Goal: Task Accomplishment & Management: Use online tool/utility

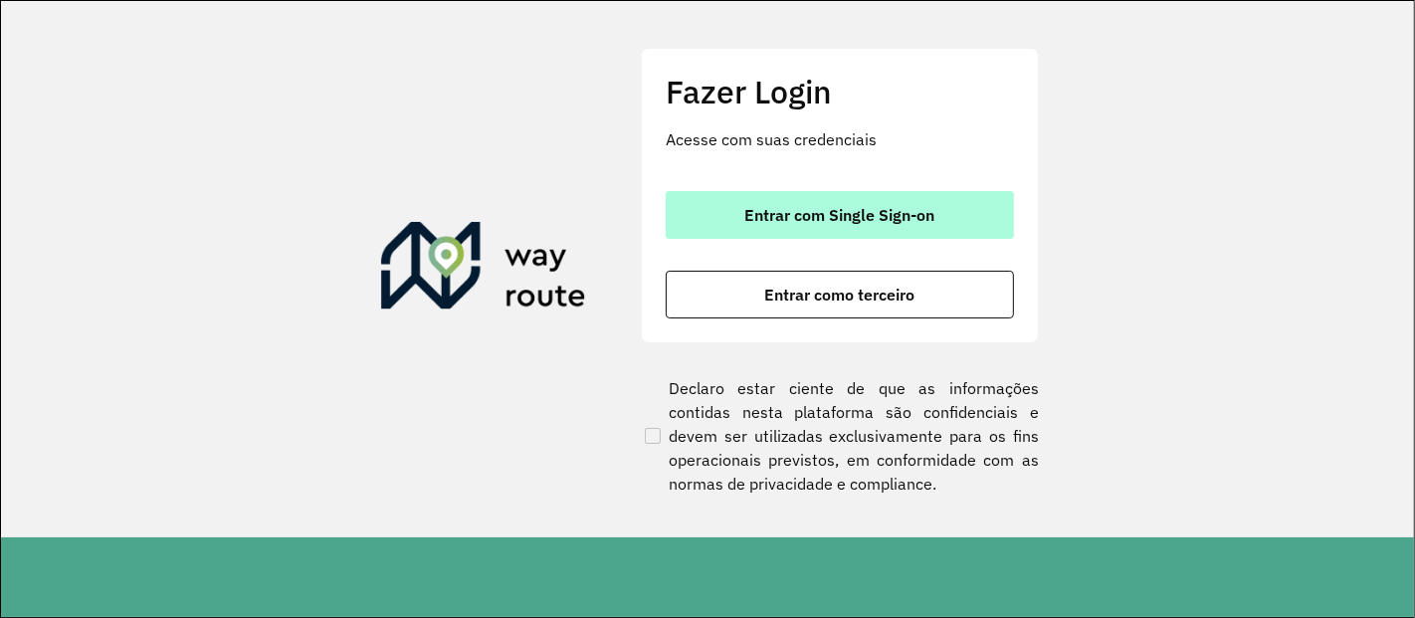
click at [812, 213] on span "Entrar com Single Sign-on" at bounding box center [840, 215] width 190 height 16
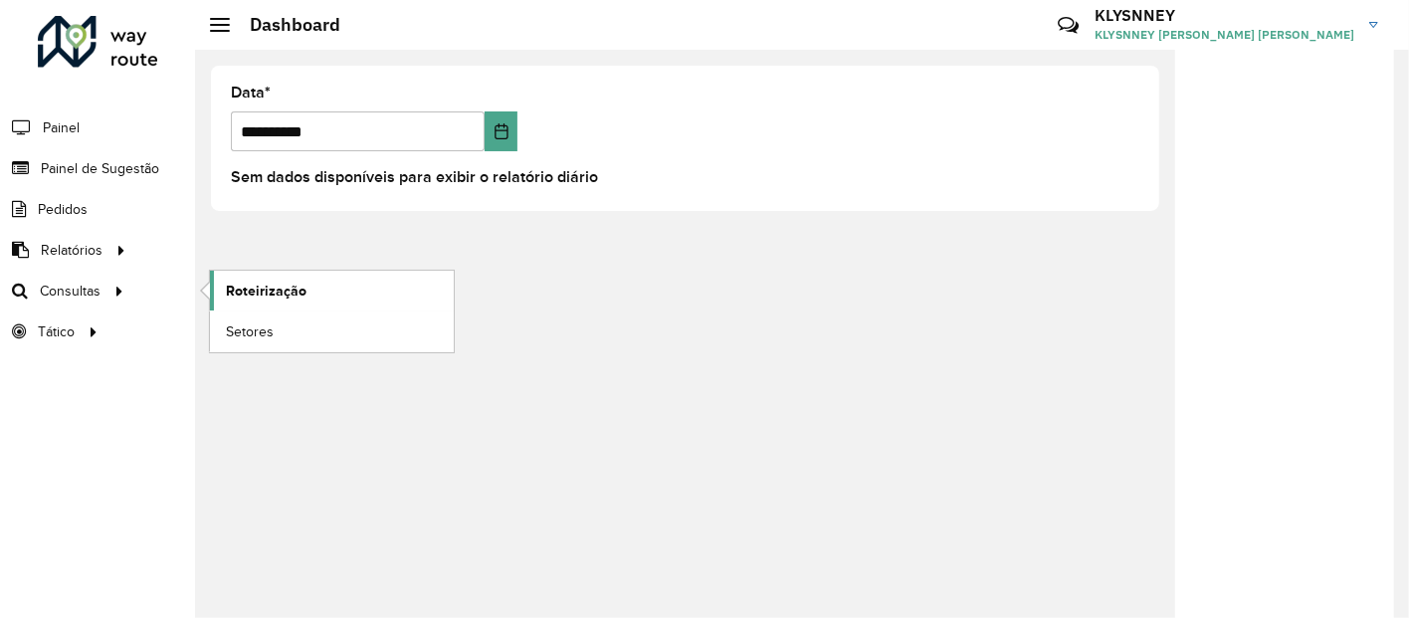
click at [267, 281] on span "Roteirização" at bounding box center [266, 291] width 81 height 21
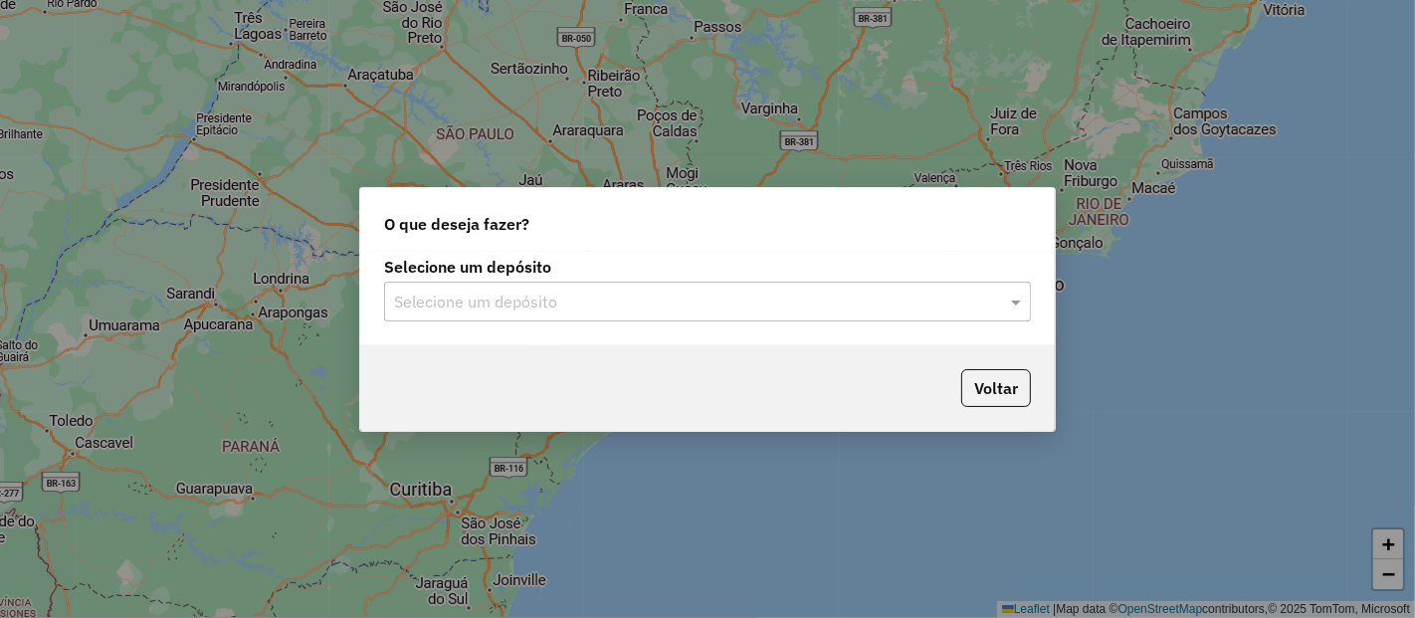
click at [559, 293] on input "text" at bounding box center [687, 302] width 587 height 24
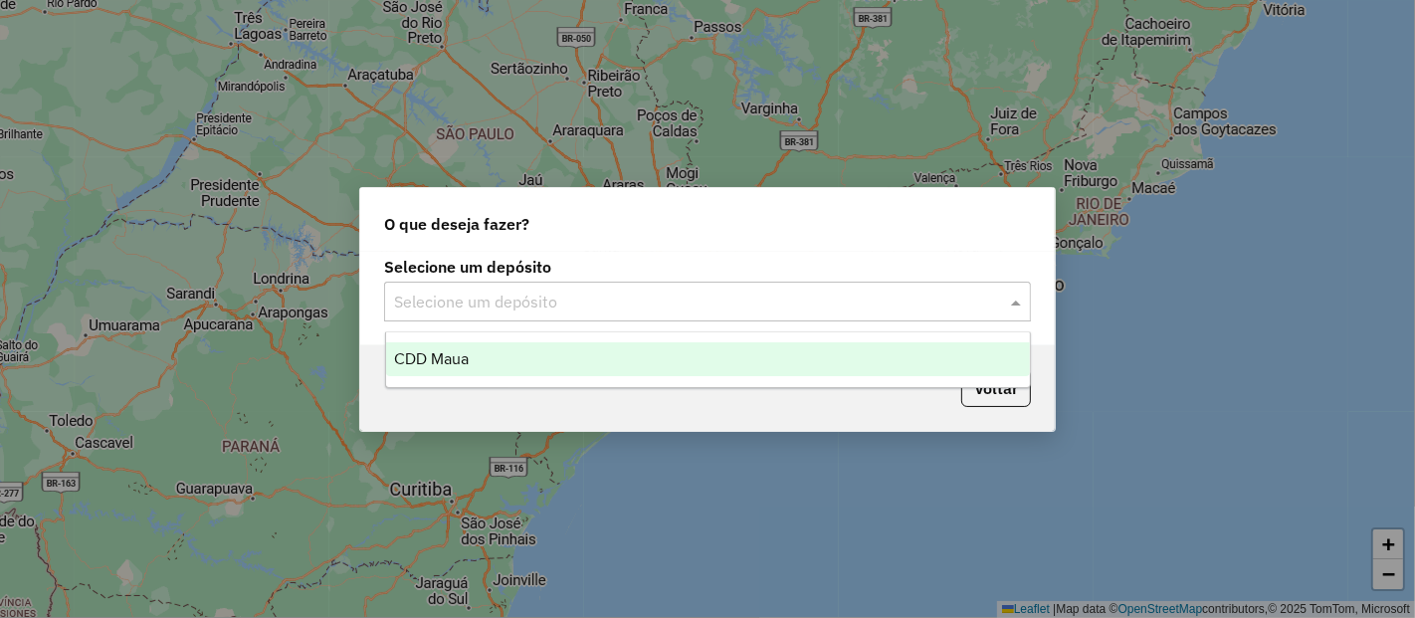
click at [488, 356] on div "CDD Maua" at bounding box center [708, 359] width 644 height 34
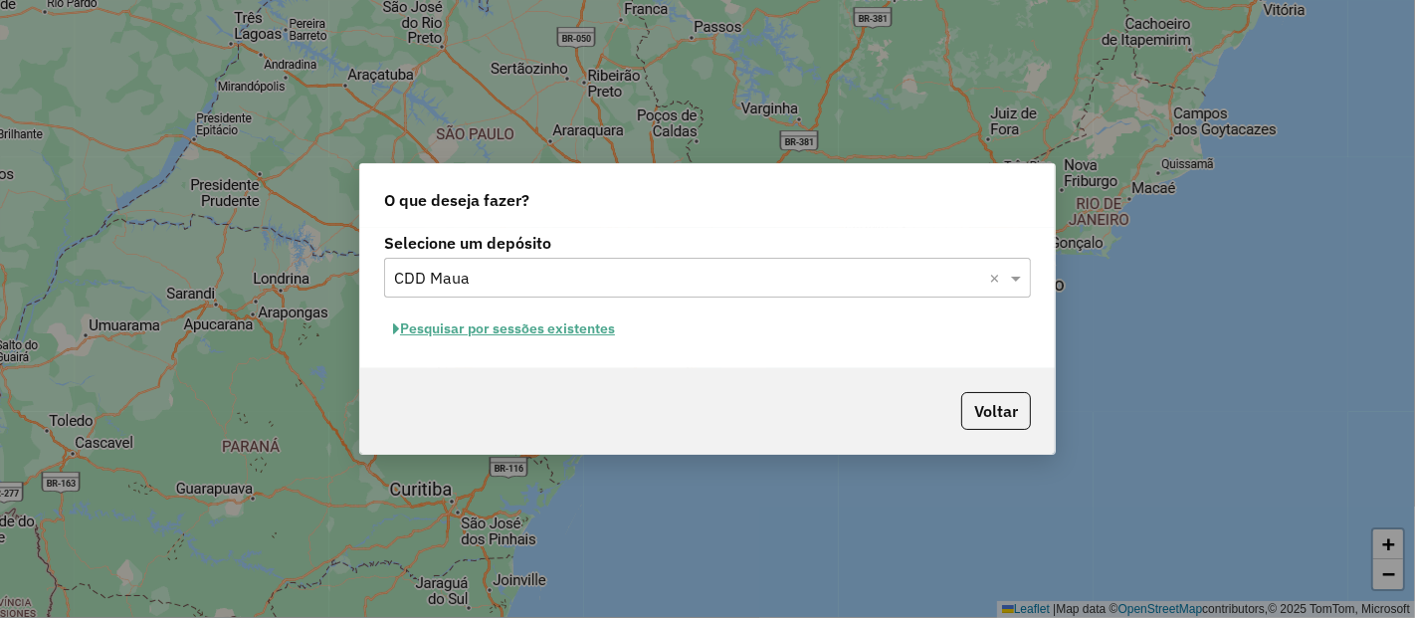
click at [557, 332] on button "Pesquisar por sessões existentes" at bounding box center [504, 328] width 240 height 31
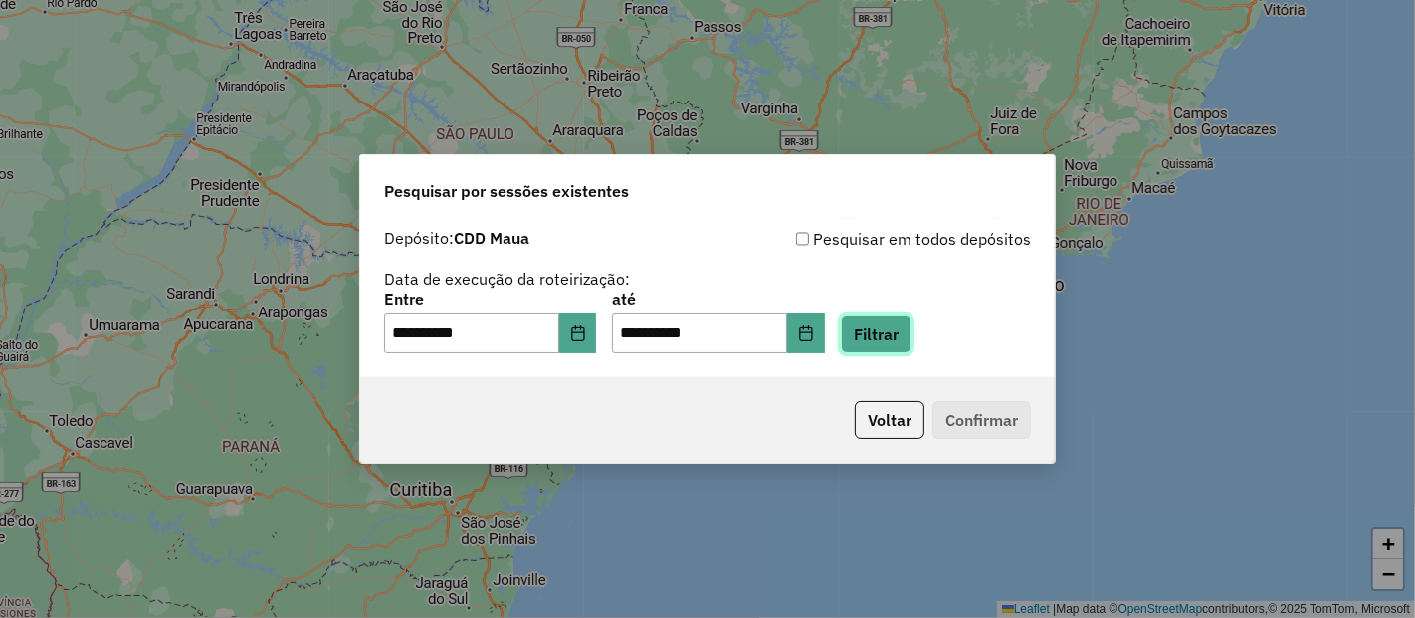
click at [905, 341] on button "Filtrar" at bounding box center [876, 334] width 71 height 38
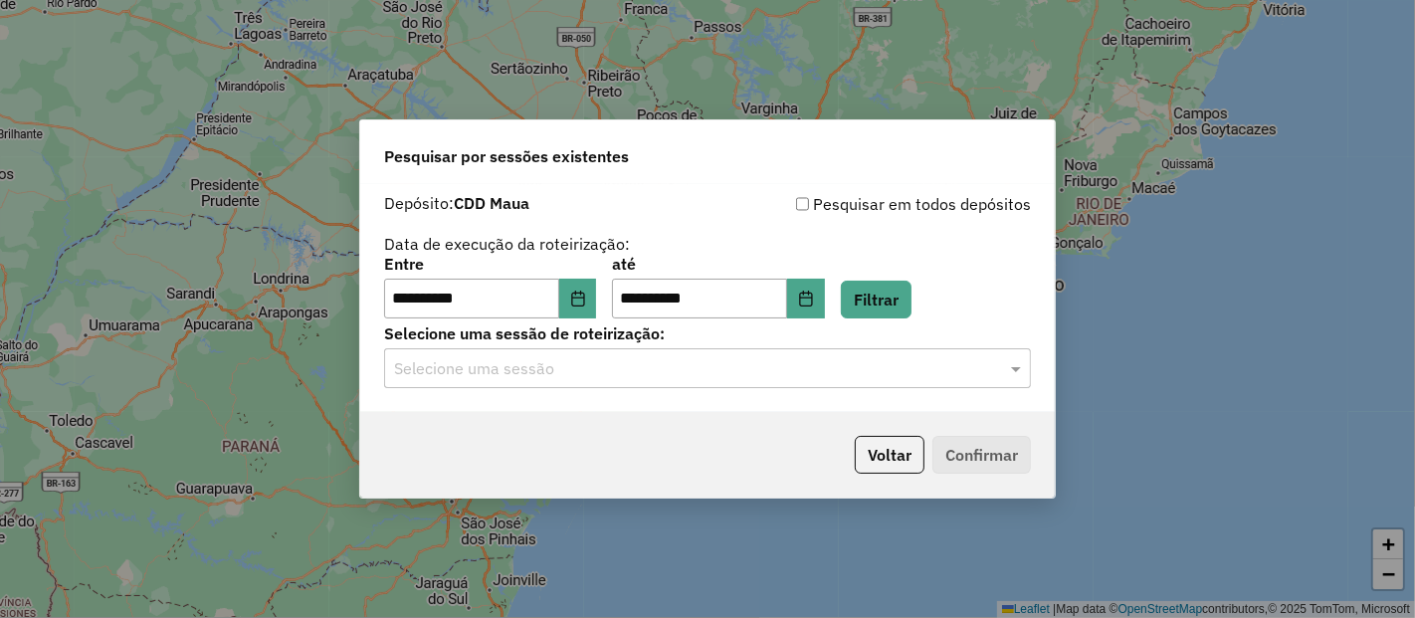
click at [912, 368] on input "text" at bounding box center [687, 369] width 587 height 24
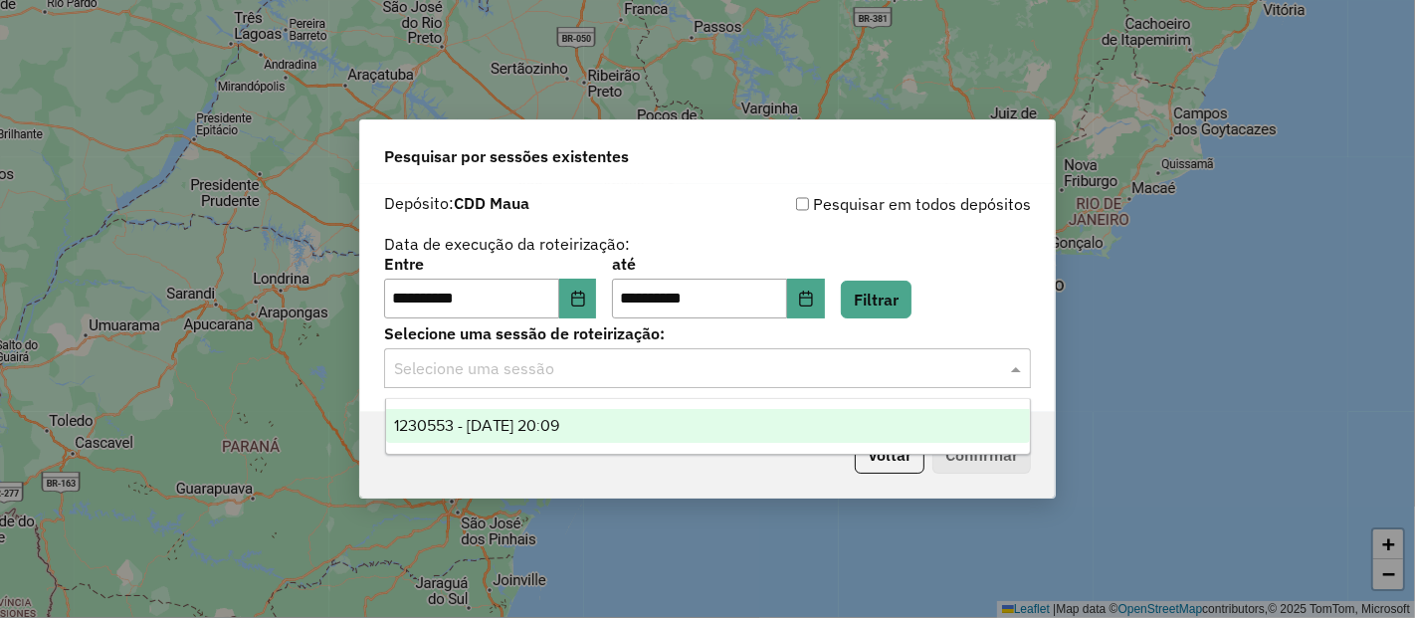
click at [557, 423] on span "1230553 - [DATE] 20:09" at bounding box center [477, 425] width 166 height 17
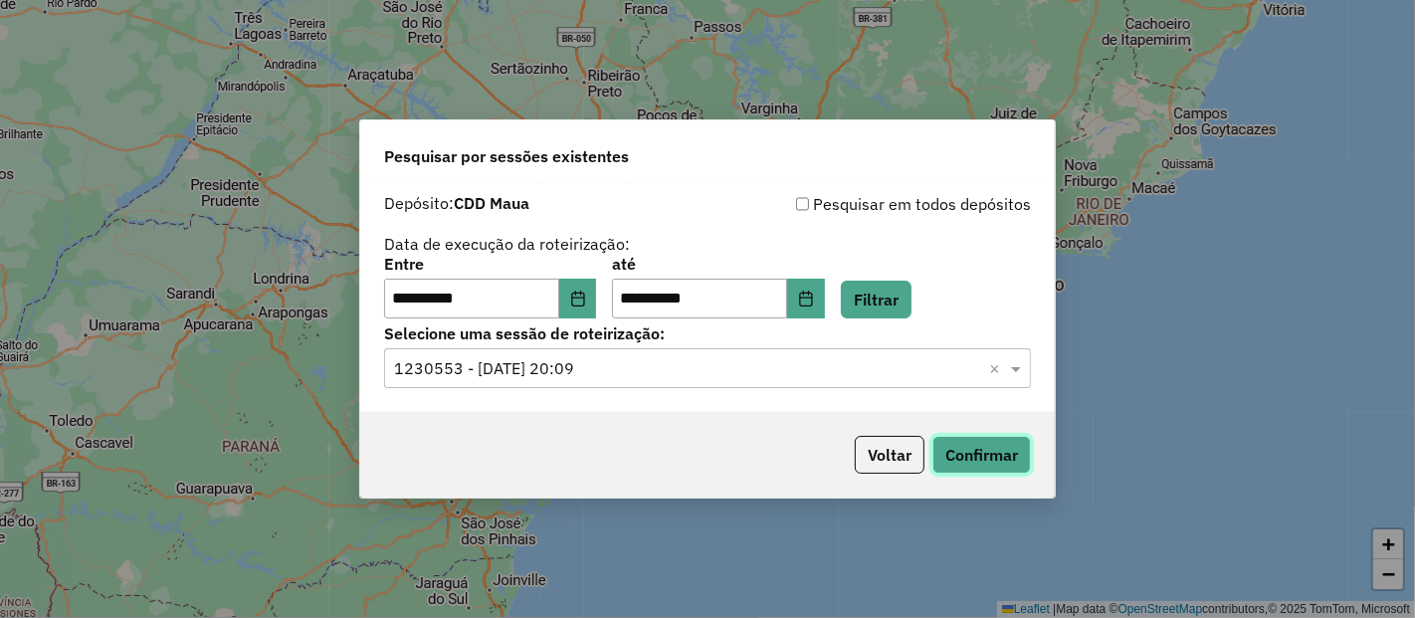
click at [992, 447] on button "Confirmar" at bounding box center [981, 455] width 98 height 38
